Goal: Task Accomplishment & Management: Manage account settings

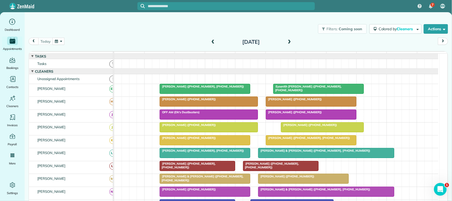
click at [96, 45] on div "[DATE] [DATE]" at bounding box center [238, 43] width 419 height 10
click at [14, 81] on icon "Main" at bounding box center [12, 79] width 8 height 8
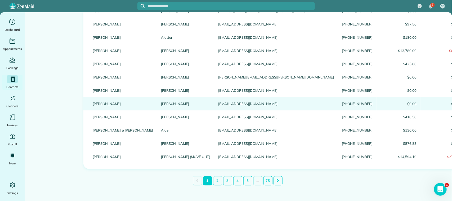
scroll to position [594, 0]
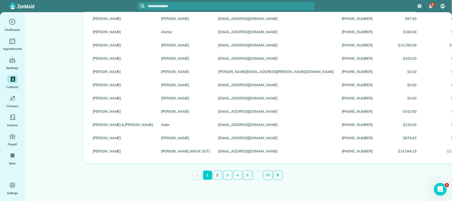
click at [213, 179] on link "2" at bounding box center [217, 174] width 9 height 9
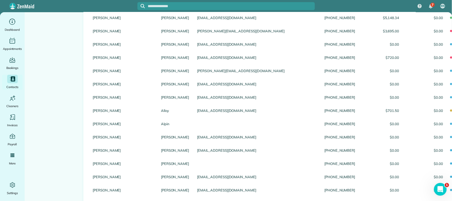
scroll to position [196, 0]
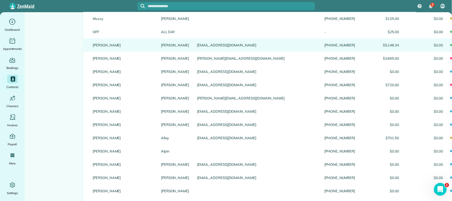
click at [161, 46] on link "Allen" at bounding box center [175, 45] width 28 height 4
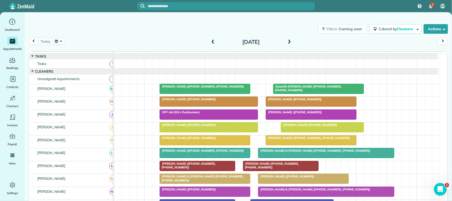
click at [55, 42] on button "button" at bounding box center [58, 41] width 12 height 7
click at [125, 43] on link "Next" at bounding box center [123, 44] width 15 height 13
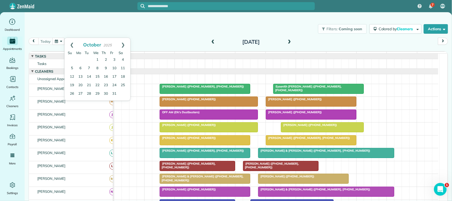
click at [136, 40] on div "[DATE] [DATE]" at bounding box center [238, 43] width 419 height 10
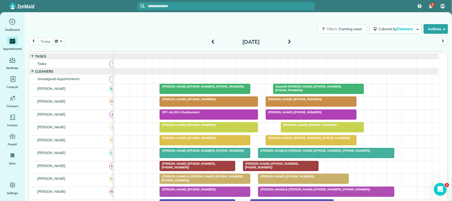
click at [110, 36] on div "Filters: Coming soon Colored by Cleaners Color by Cleaner Color by Team Color b…" at bounding box center [238, 28] width 427 height 17
click at [43, 36] on div "Filters: Coming soon Colored by Cleaners Color by Cleaner Color by Team Color b…" at bounding box center [238, 28] width 427 height 17
click at [81, 42] on div "[DATE] [DATE]" at bounding box center [238, 43] width 419 height 10
click at [48, 36] on div "Filters: Coming soon Colored by Cleaners Color by Cleaner Color by Team Color b…" at bounding box center [238, 28] width 427 height 17
click at [183, 88] on div "Laurie Danas (+12816105562, +12816044408)" at bounding box center [204, 86] width 87 height 4
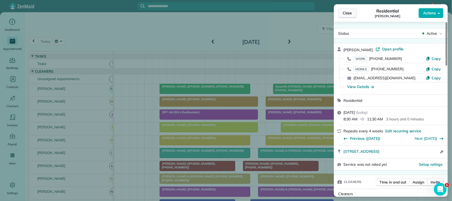
click at [350, 15] on span "Close" at bounding box center [348, 12] width 10 height 5
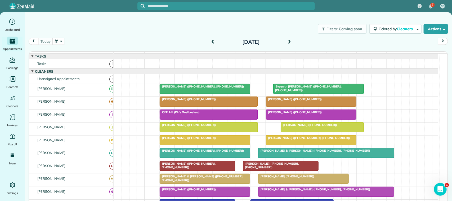
click at [200, 88] on span "Laurie Danas (+12816105562, +12816044408)" at bounding box center [201, 86] width 85 height 4
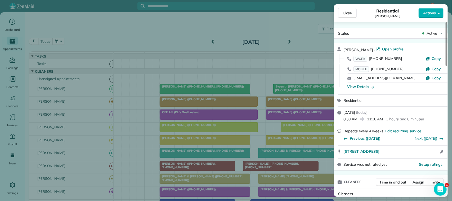
drag, startPoint x: 387, startPoint y: 98, endPoint x: 177, endPoint y: 20, distance: 223.8
click at [345, 10] on span "Close" at bounding box center [348, 12] width 10 height 5
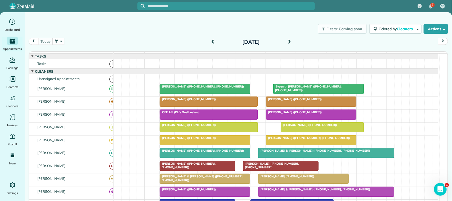
click at [109, 41] on div "[DATE] [DATE]" at bounding box center [238, 43] width 419 height 10
